Goal: Task Accomplishment & Management: Use online tool/utility

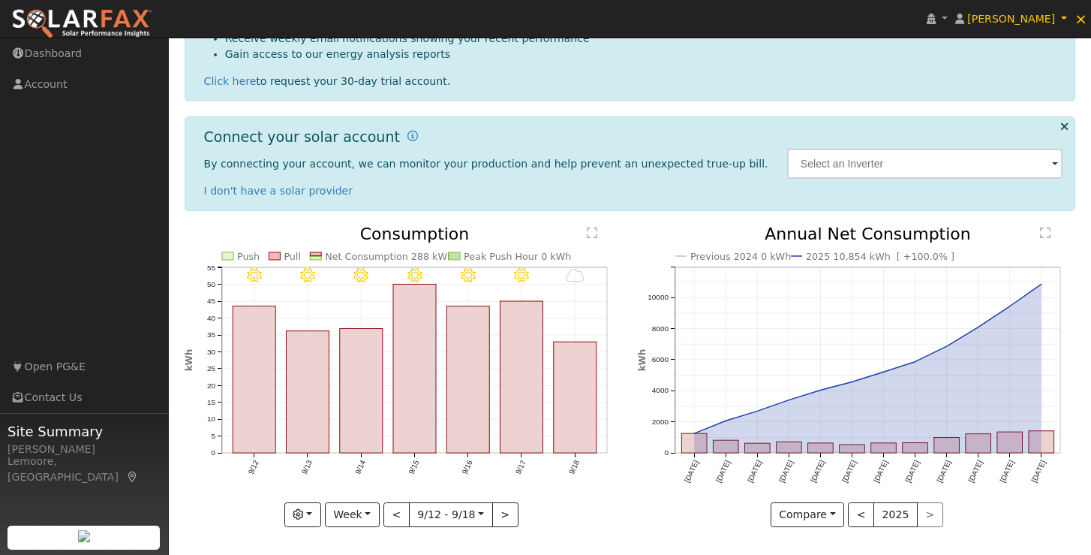
scroll to position [207, 0]
click at [375, 510] on button "Week" at bounding box center [352, 516] width 55 height 26
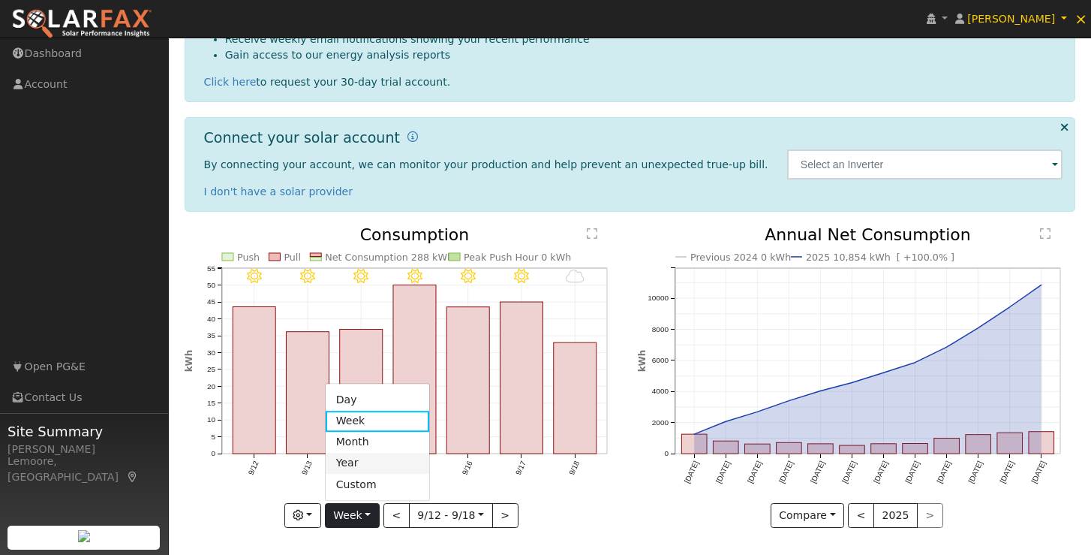
click at [370, 457] on link "Year" at bounding box center [378, 463] width 104 height 21
type input "2024-09-01"
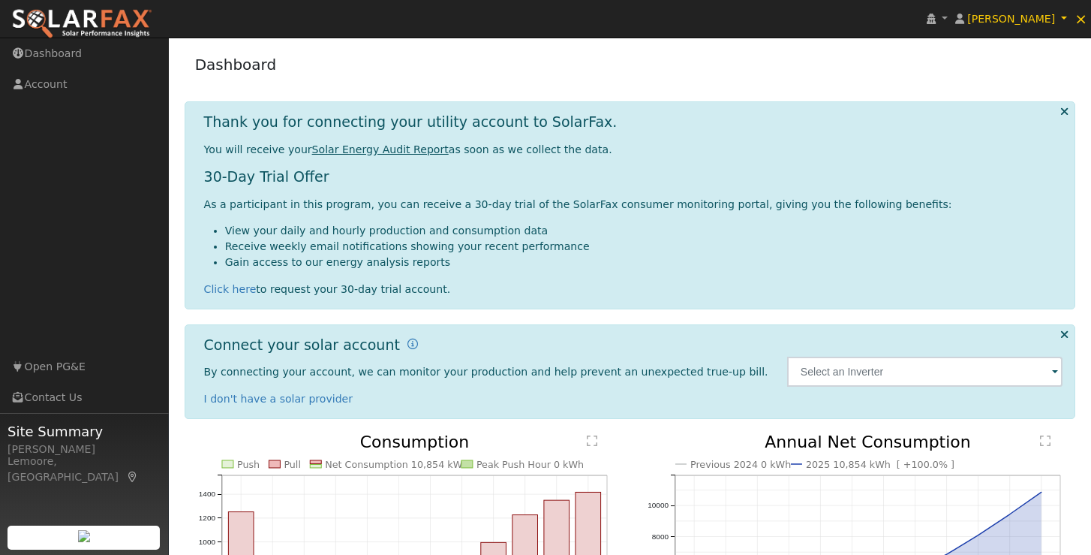
scroll to position [0, 0]
click at [1082, 20] on span "×" at bounding box center [1081, 19] width 13 height 18
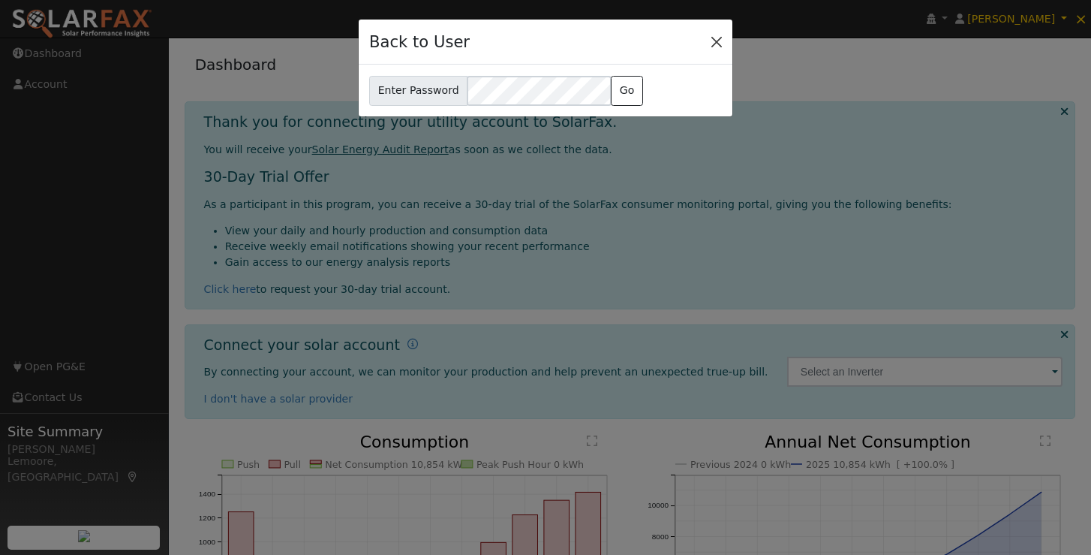
click at [719, 46] on button "Close" at bounding box center [716, 41] width 21 height 21
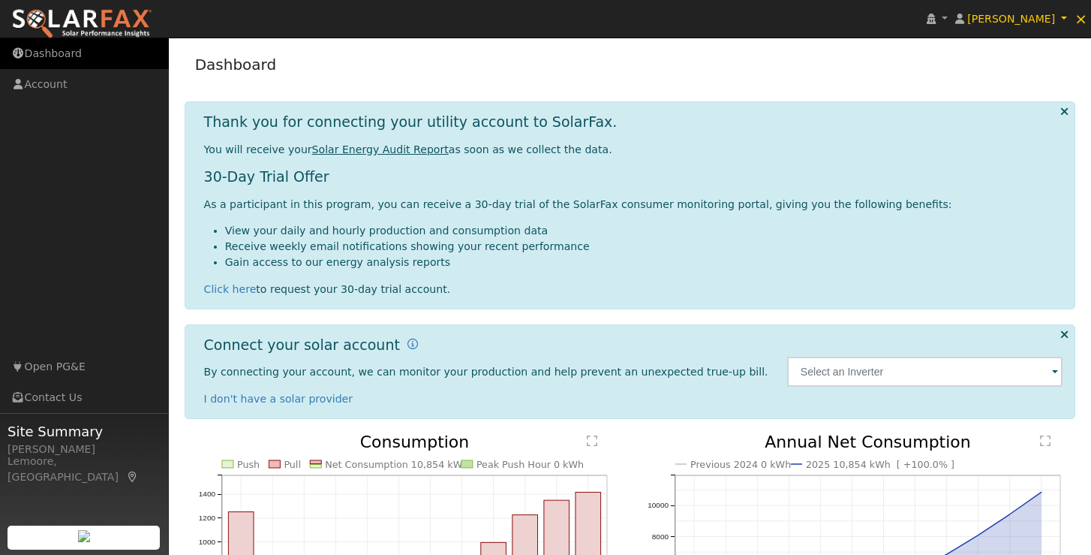
click at [38, 58] on link "Dashboard" at bounding box center [84, 53] width 169 height 31
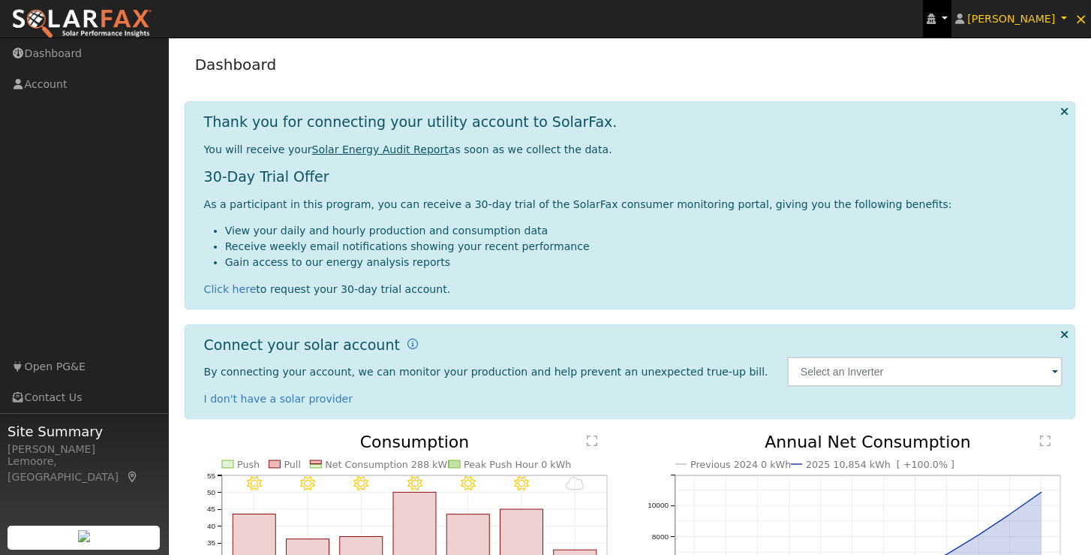
click at [950, 19] on link at bounding box center [937, 19] width 29 height 38
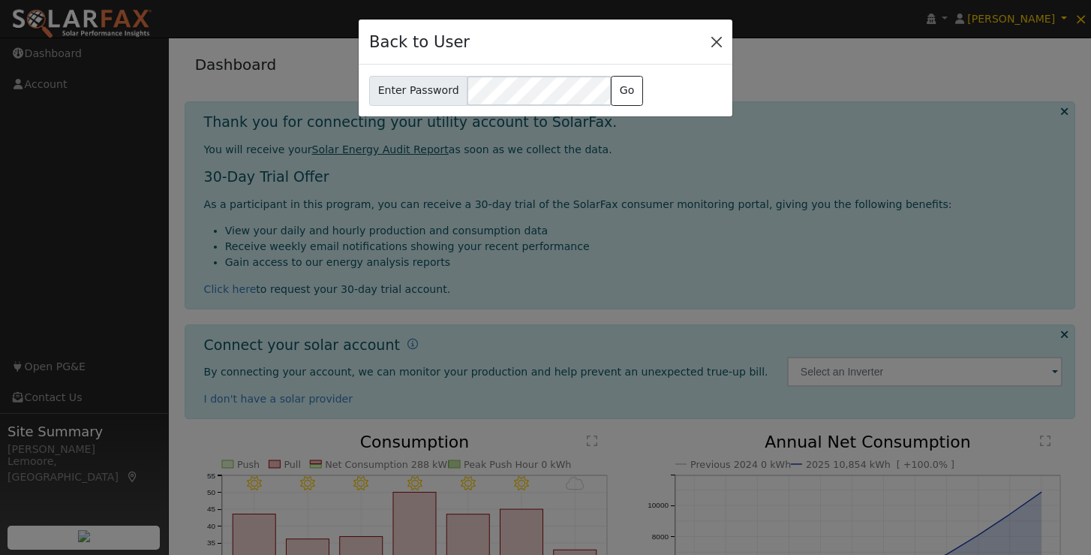
click at [718, 41] on button "Close" at bounding box center [716, 41] width 21 height 21
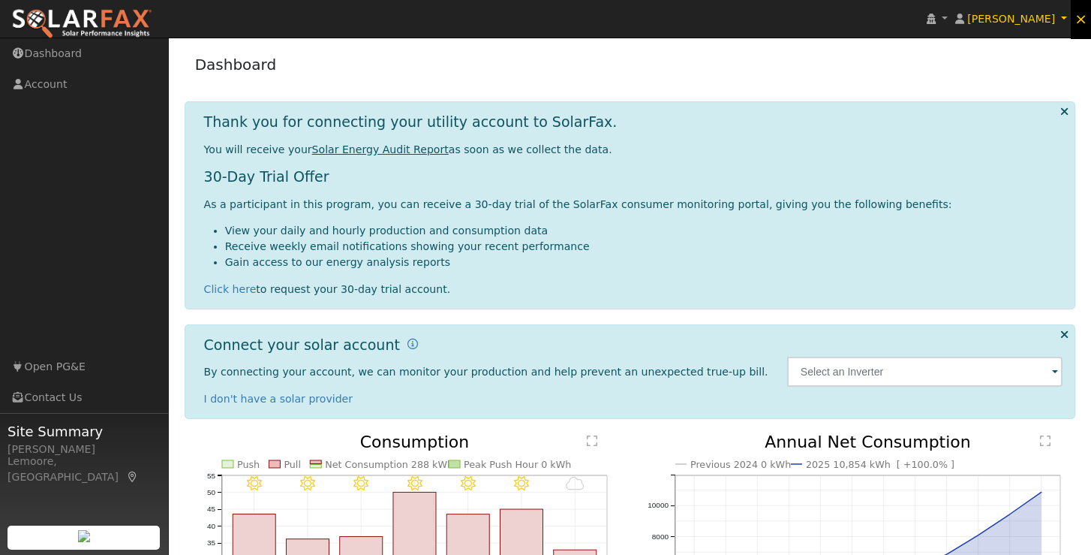
click at [1086, 24] on span "×" at bounding box center [1081, 19] width 13 height 18
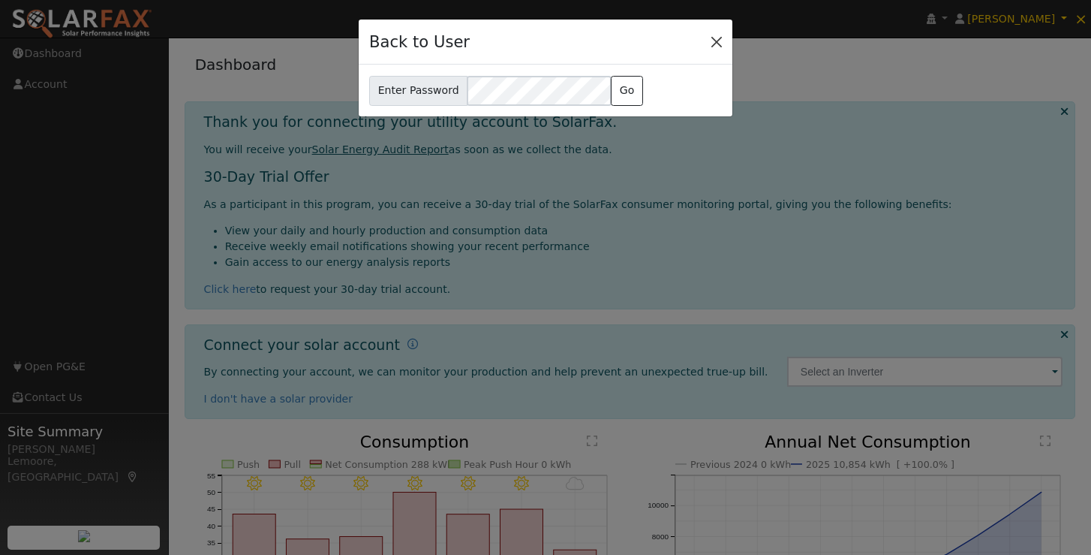
click at [713, 44] on button "Close" at bounding box center [716, 41] width 21 height 21
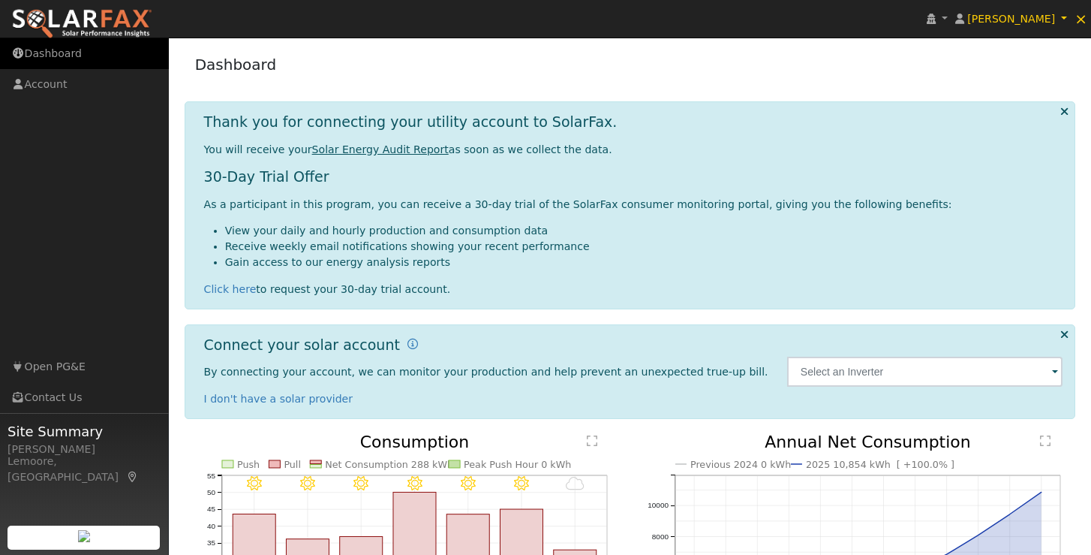
click at [38, 65] on link "Dashboard" at bounding box center [84, 53] width 169 height 31
click at [1064, 113] on icon at bounding box center [1065, 111] width 8 height 11
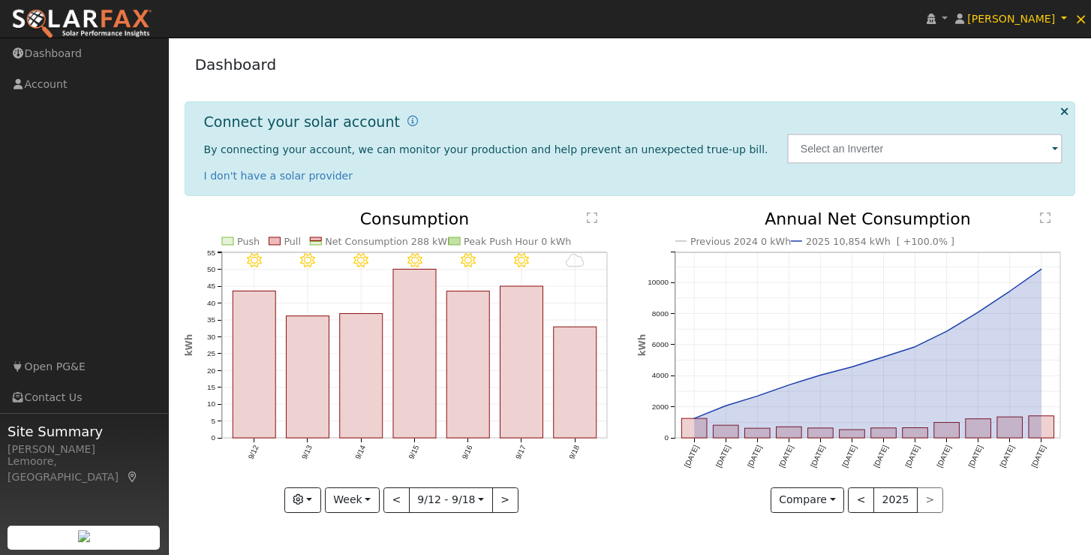
click at [628, 383] on div "9/18 - Cloudy 9/17 - Clear 9/16 - Clear 9/15 - Clear 9/14 - Clear 9/13 - Clear …" at bounding box center [403, 373] width 454 height 324
